Goal: Task Accomplishment & Management: Complete application form

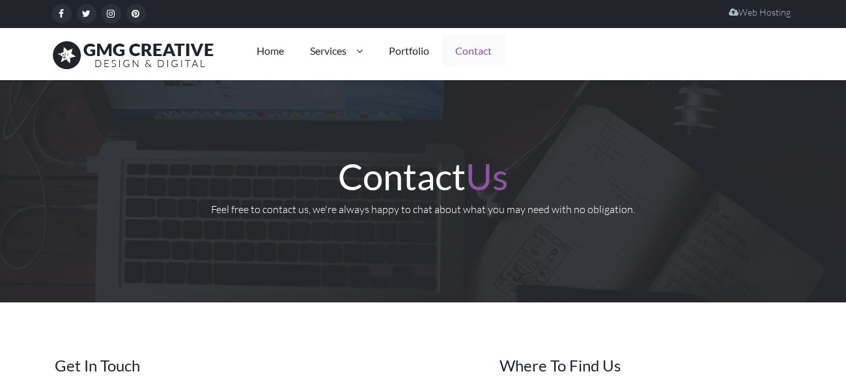
click at [480, 59] on link "Contact" at bounding box center [474, 51] width 63 height 33
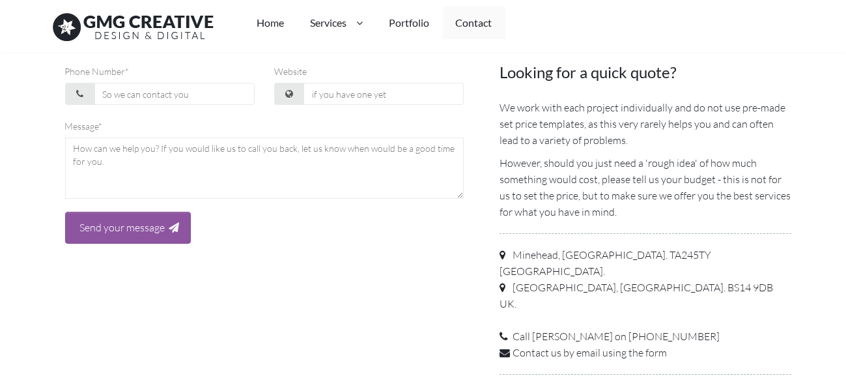
scroll to position [391, 0]
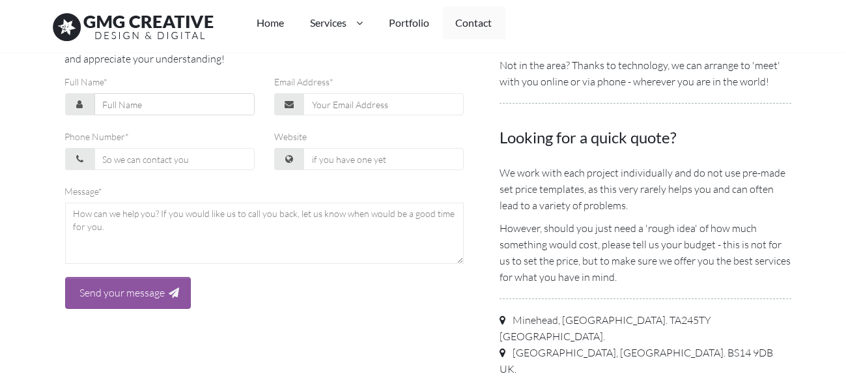
click at [182, 106] on input "Full Name*" at bounding box center [174, 104] width 160 height 22
type input "[PERSON_NAME]"
type input "[PERSON_NAME][EMAIL_ADDRESS][DOMAIN_NAME]"
type input "03340073326"
click at [343, 155] on input "Website" at bounding box center [384, 159] width 160 height 22
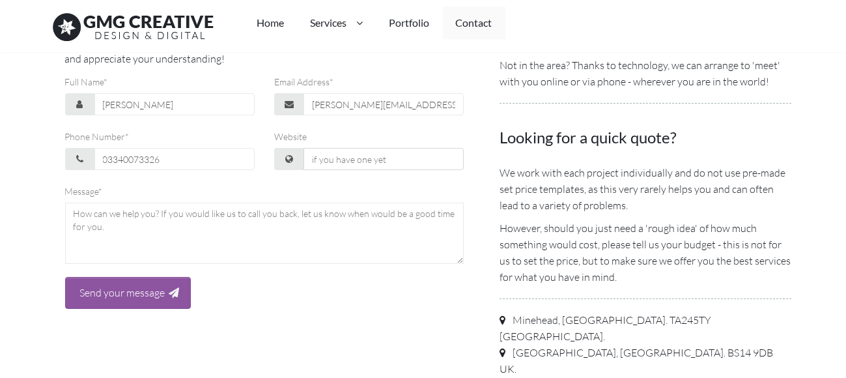
type input "https://webgritymemo.com/free-25-hours/"
click at [145, 239] on textarea at bounding box center [264, 233] width 399 height 61
paste textarea "Hello, We are offering 25 Hours of no obligation FREE Trial of web designing an…"
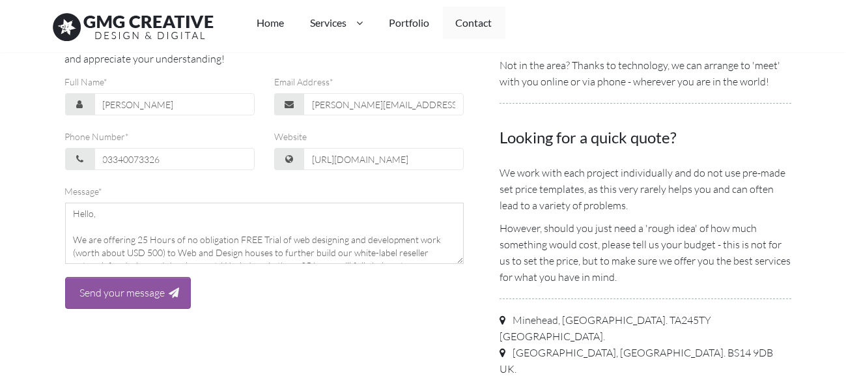
scroll to position [190, 0]
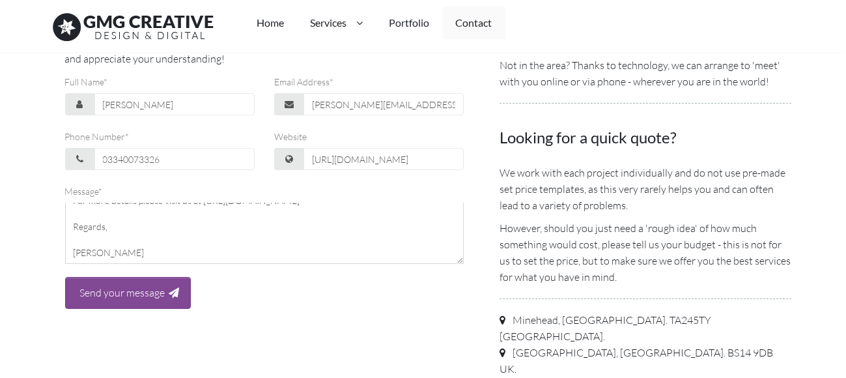
type textarea "Hello, We are offering 25 Hours of no obligation FREE Trial of web designing an…"
click at [124, 300] on input "Send your message" at bounding box center [122, 293] width 93 height 18
